Goal: Entertainment & Leisure: Consume media (video, audio)

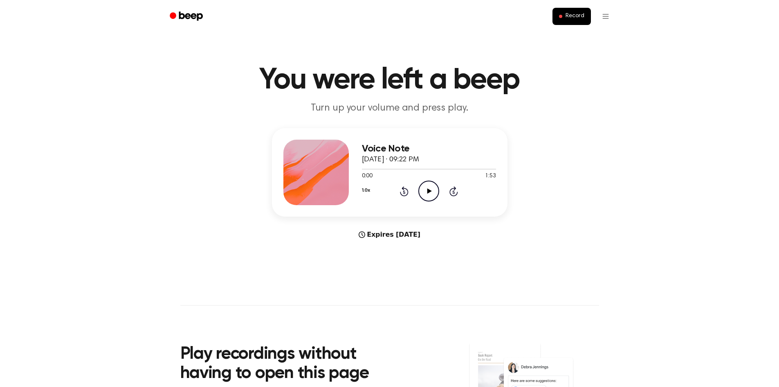
click at [421, 191] on icon "Play Audio" at bounding box center [428, 190] width 21 height 21
click at [432, 188] on icon "Play Audio" at bounding box center [428, 190] width 21 height 21
click at [457, 191] on icon "Skip 5 seconds" at bounding box center [453, 191] width 9 height 11
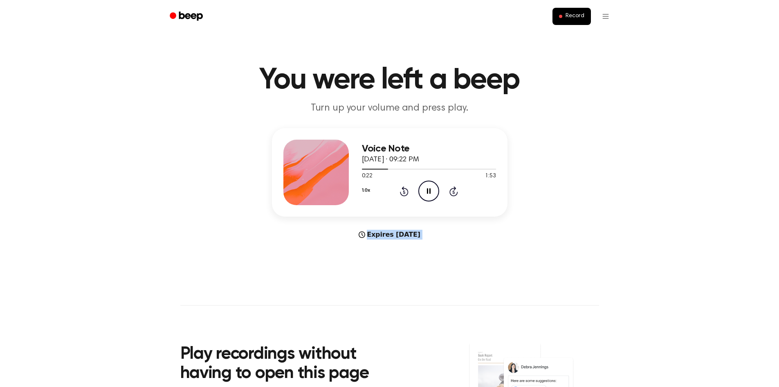
click at [457, 191] on icon "Skip 5 seconds" at bounding box center [453, 191] width 9 height 11
click at [405, 193] on icon at bounding box center [404, 191] width 2 height 3
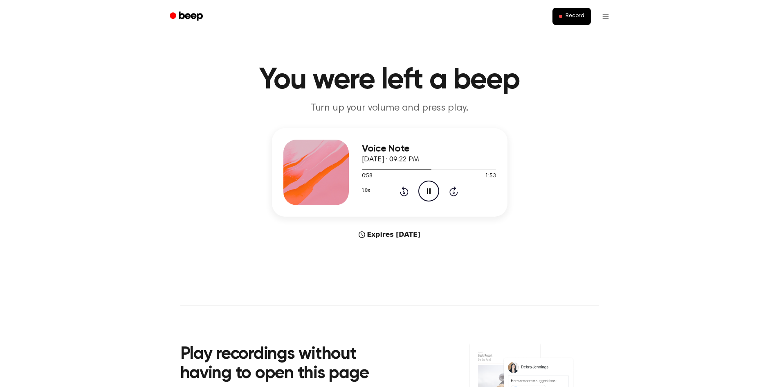
click at [405, 193] on icon at bounding box center [404, 191] width 2 height 3
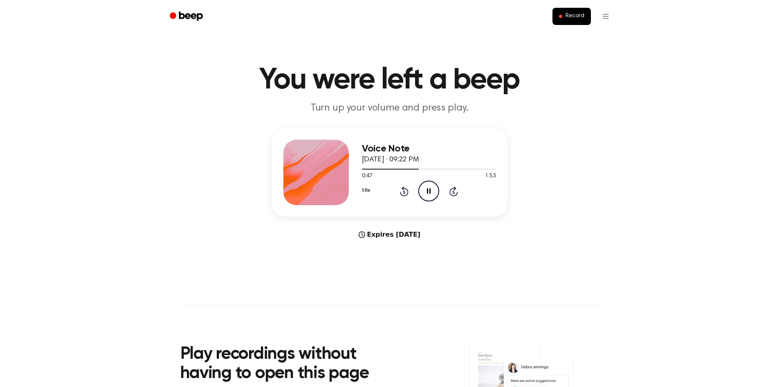
click at [451, 191] on icon "Skip 5 seconds" at bounding box center [453, 191] width 9 height 11
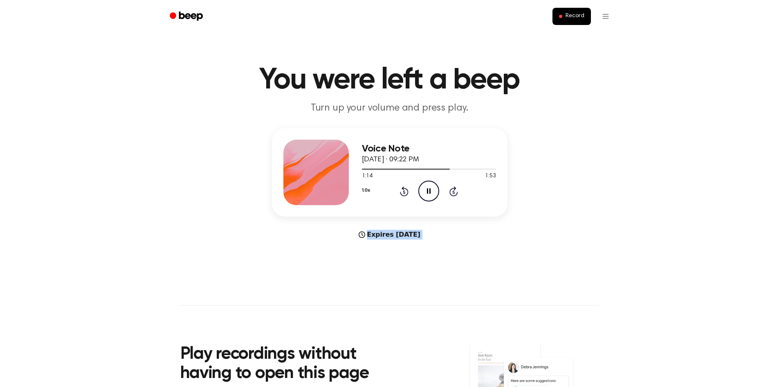
click at [451, 191] on icon "Skip 5 seconds" at bounding box center [453, 191] width 9 height 11
click at [488, 126] on main "You were left a beep Turn up your volume and press play. Voice Note October 10,…" at bounding box center [389, 244] width 779 height 489
click at [454, 187] on icon at bounding box center [454, 191] width 9 height 10
click at [454, 190] on icon "Skip 5 seconds" at bounding box center [453, 191] width 9 height 11
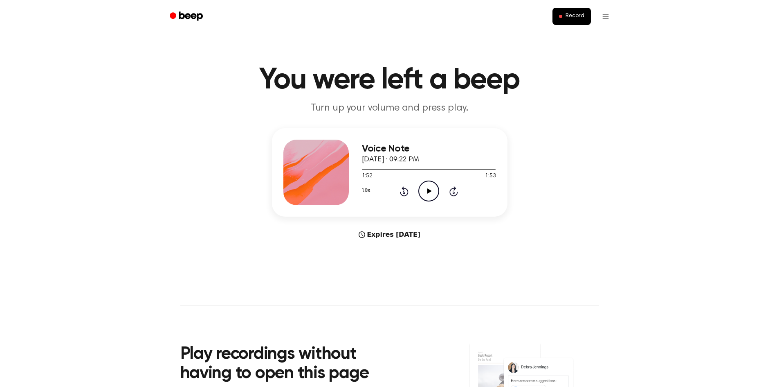
click at [429, 190] on icon at bounding box center [429, 190] width 4 height 5
click at [429, 190] on icon "Pause Audio" at bounding box center [428, 190] width 21 height 21
click at [429, 190] on icon at bounding box center [429, 190] width 4 height 5
click at [429, 190] on icon "Pause Audio" at bounding box center [428, 190] width 21 height 21
click at [429, 190] on icon at bounding box center [429, 190] width 4 height 5
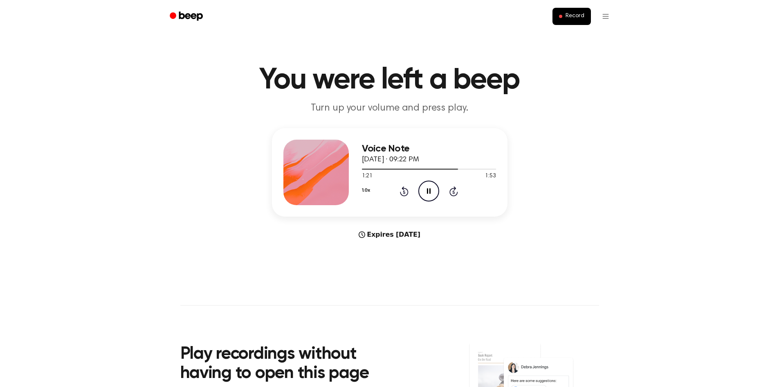
click at [429, 190] on icon "Pause Audio" at bounding box center [428, 190] width 21 height 21
click at [430, 187] on icon "Play Audio" at bounding box center [428, 190] width 21 height 21
